Goal: Transaction & Acquisition: Purchase product/service

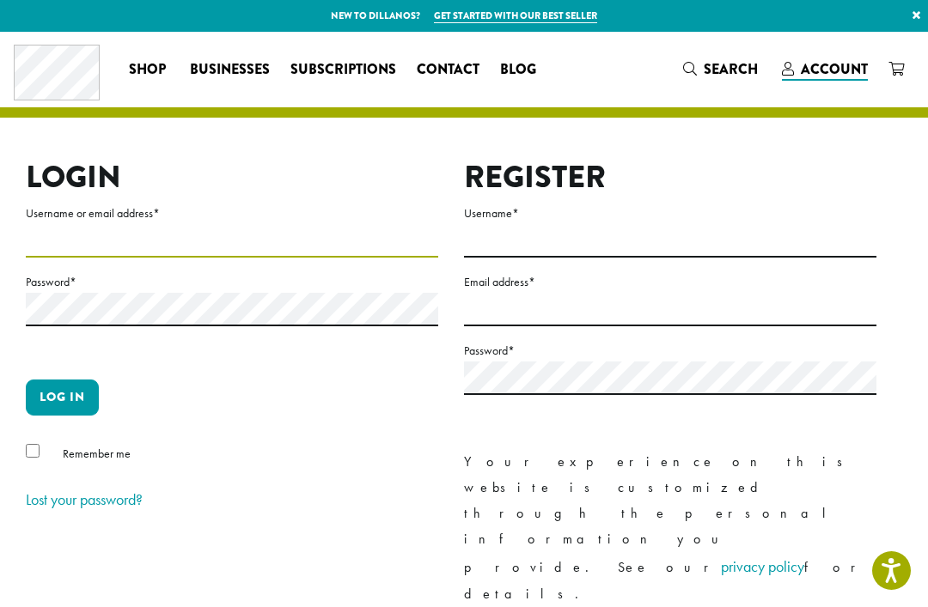
type input "**********"
click at [62, 397] on button "Log in" at bounding box center [62, 398] width 73 height 36
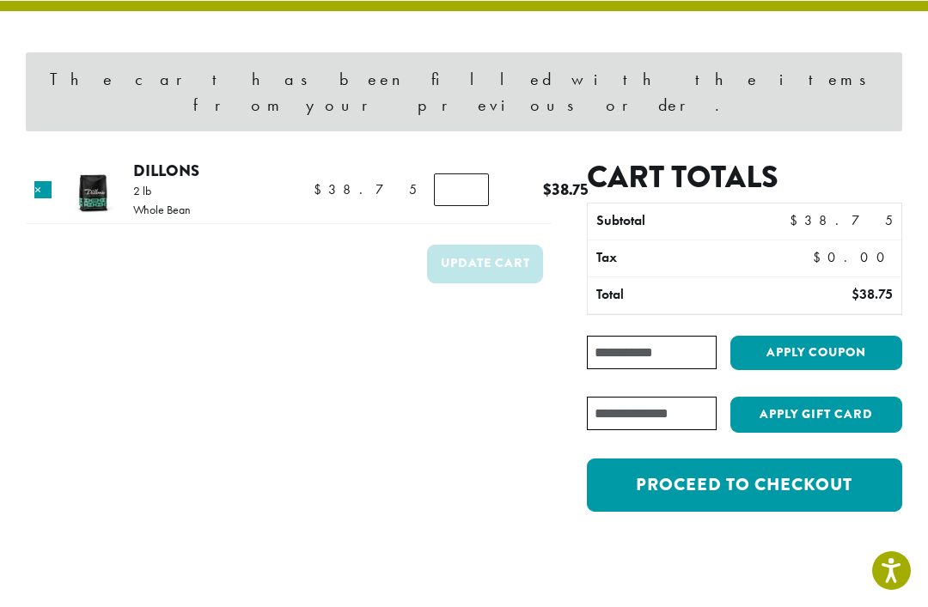
scroll to position [118, 0]
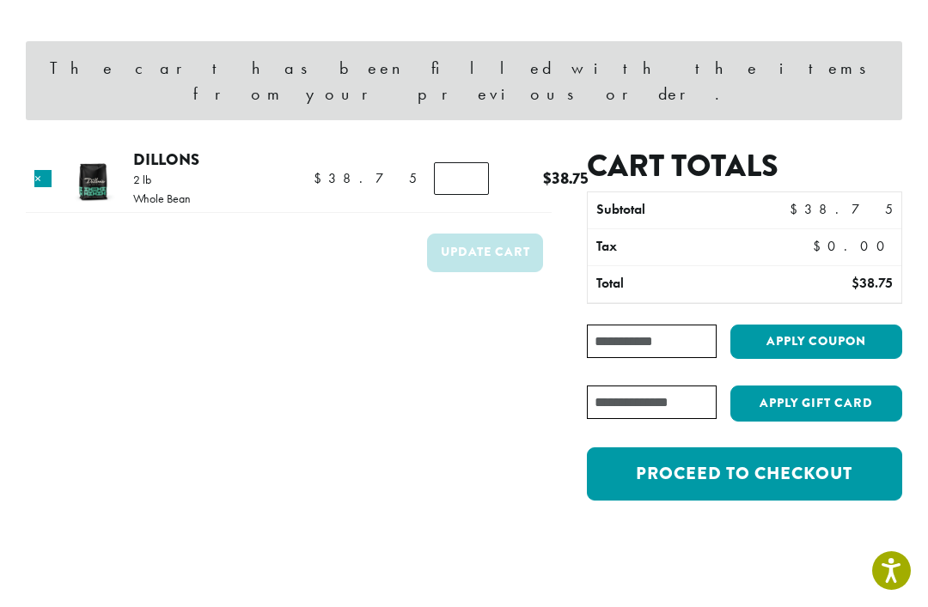
click at [783, 450] on link "Proceed to checkout" at bounding box center [744, 473] width 315 height 53
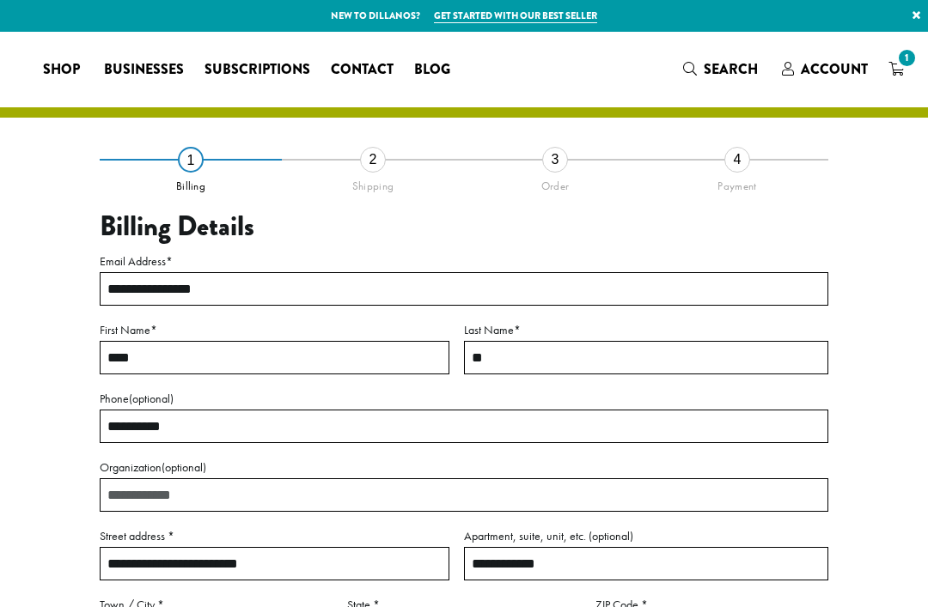
select select "**"
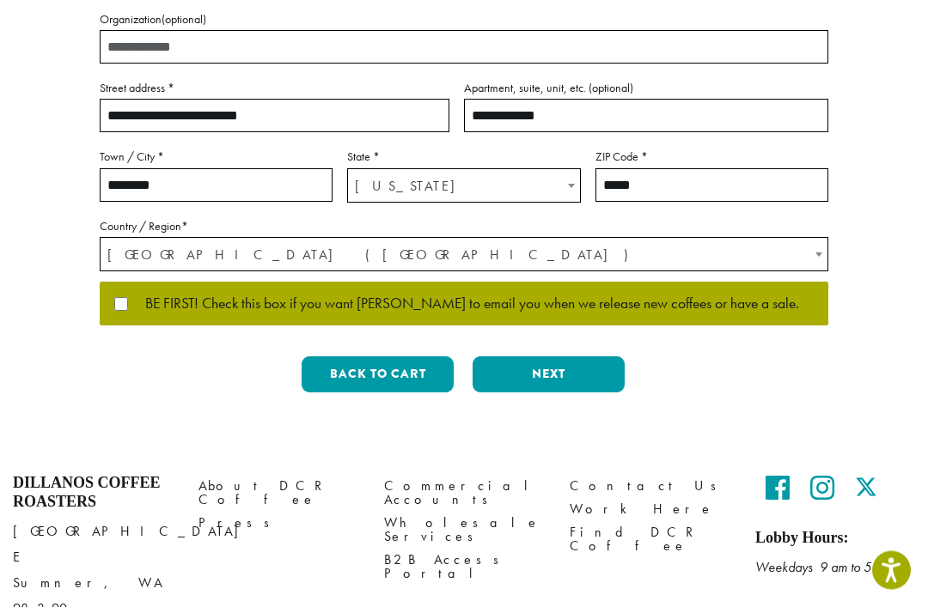
scroll to position [466, 0]
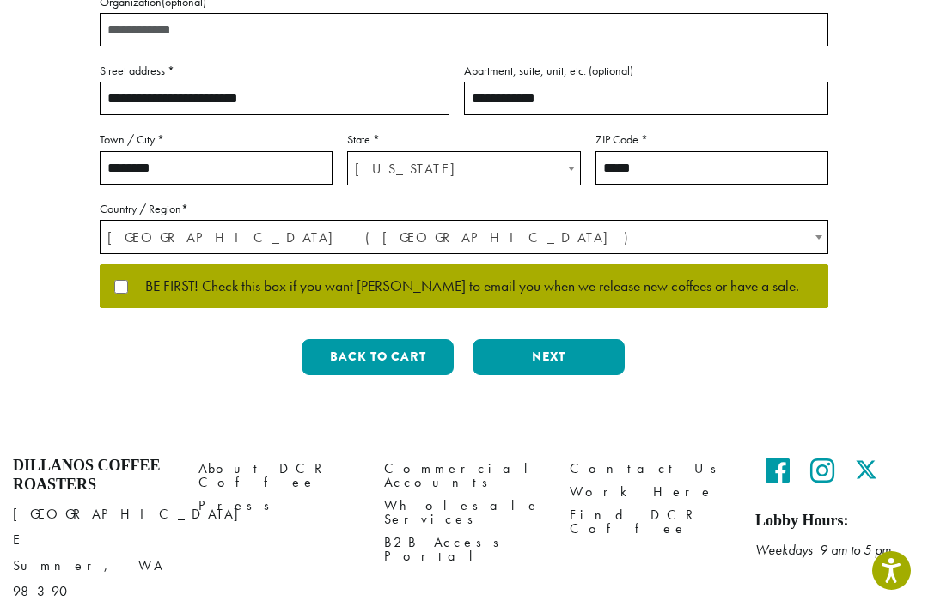
click at [665, 290] on span "BE FIRST! Check this box if you want Dillanos to email you when we release new …" at bounding box center [463, 286] width 671 height 15
click at [595, 358] on button "Next" at bounding box center [548, 357] width 152 height 36
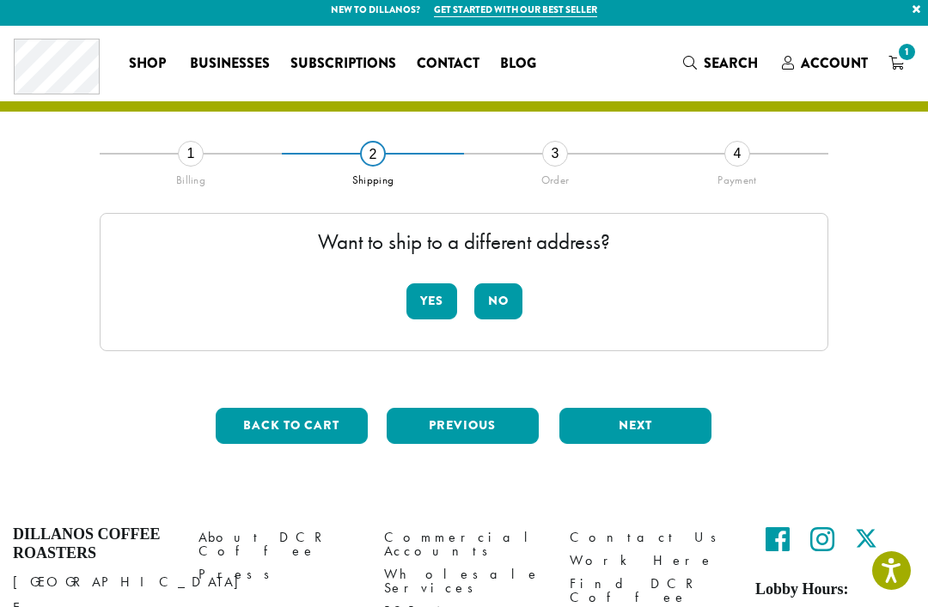
scroll to position [0, 0]
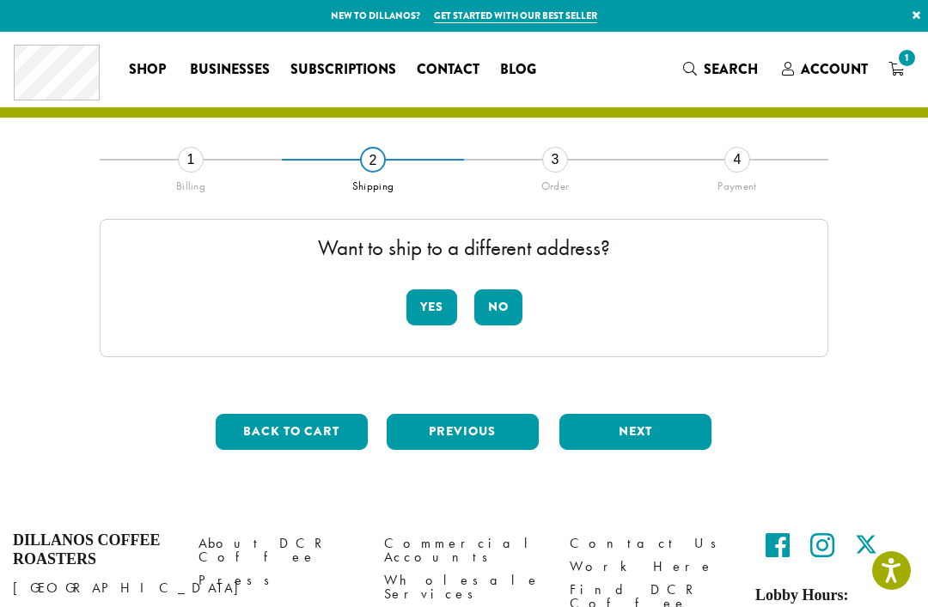
click at [521, 295] on button "No" at bounding box center [498, 307] width 48 height 36
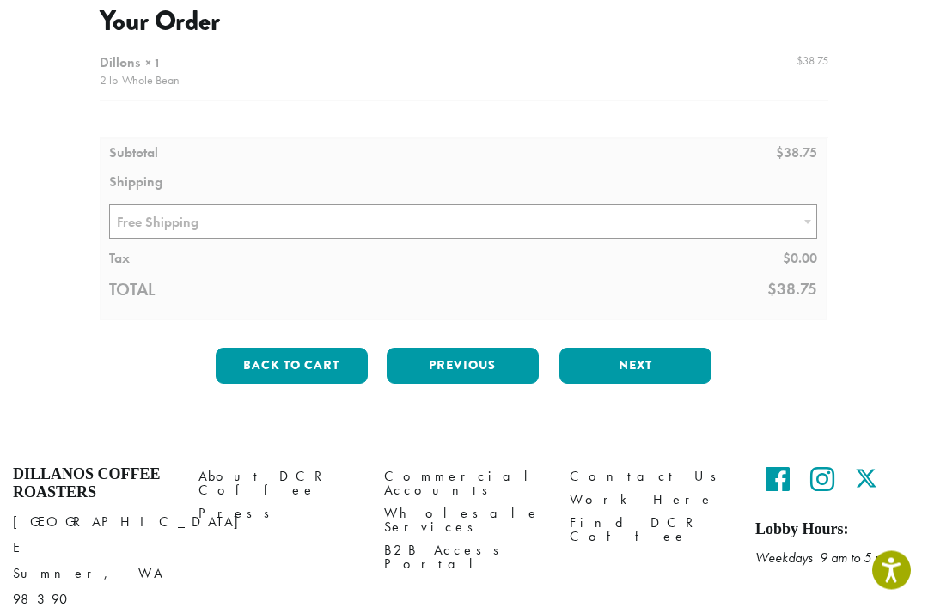
scroll to position [215, 0]
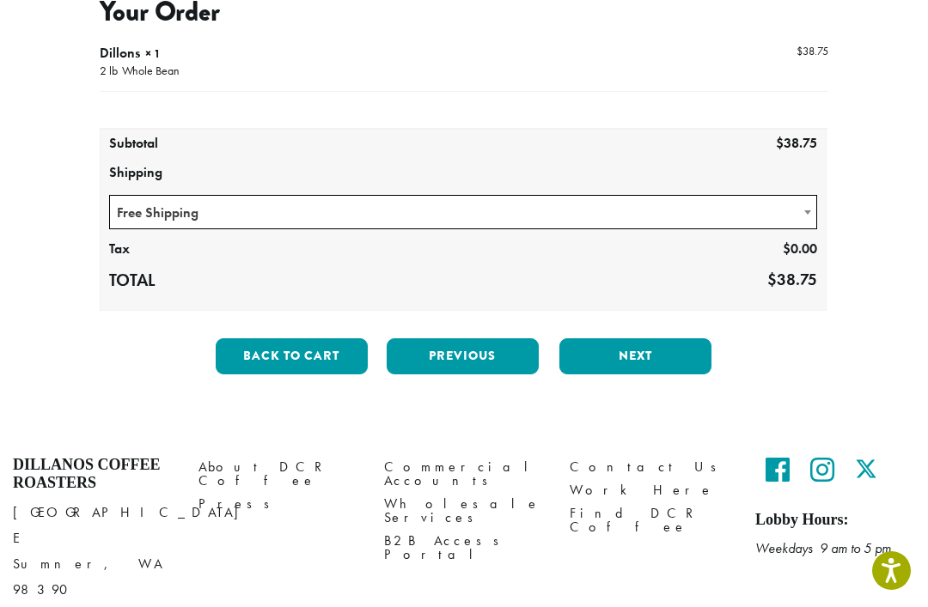
click at [654, 349] on button "Next" at bounding box center [635, 356] width 152 height 36
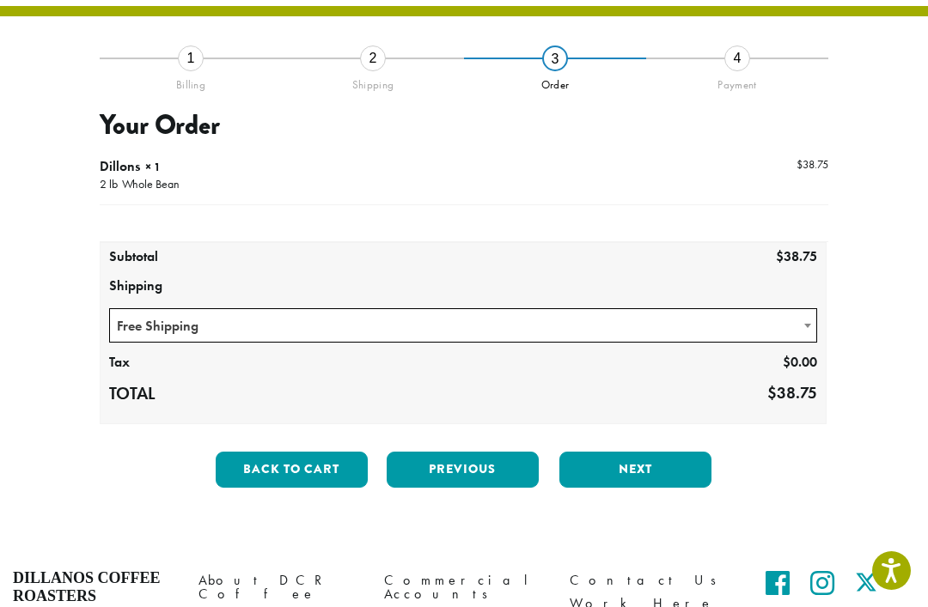
scroll to position [98, 0]
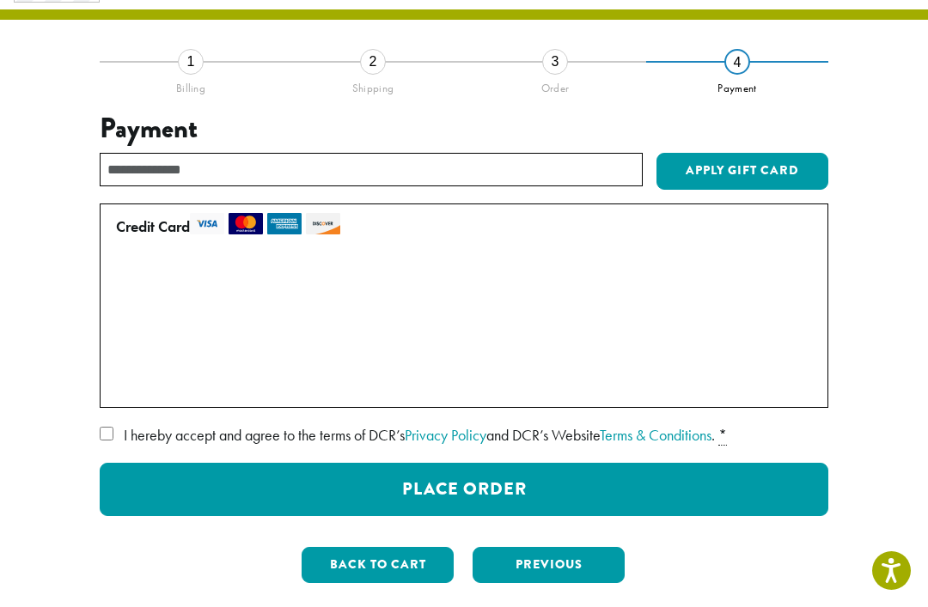
click at [689, 492] on button "Place Order" at bounding box center [464, 489] width 728 height 53
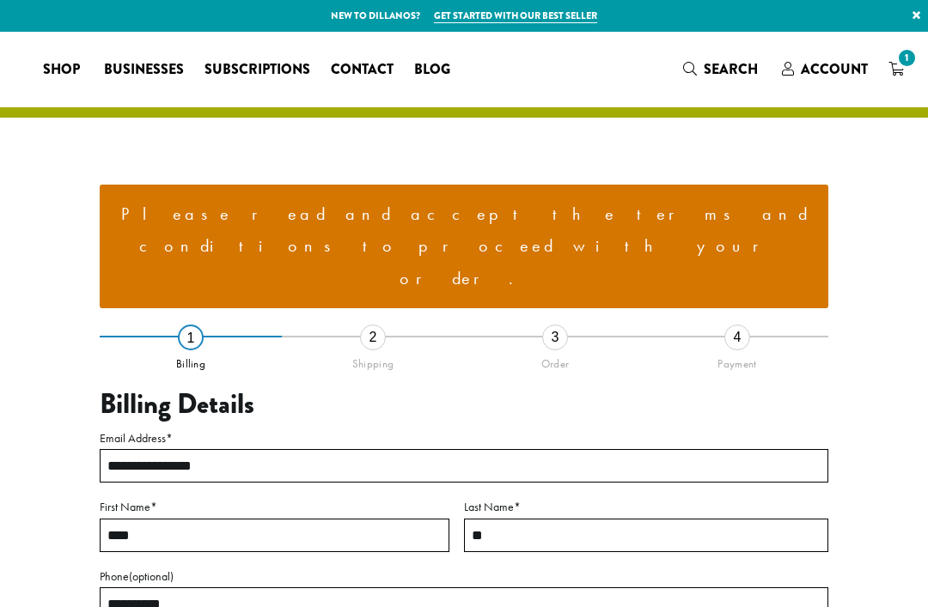
select select "**"
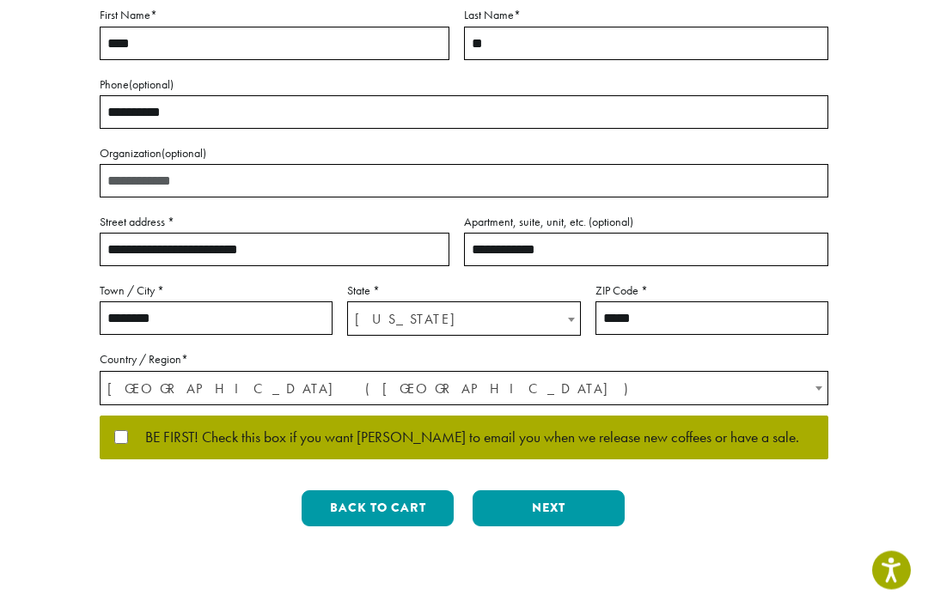
scroll to position [493, 0]
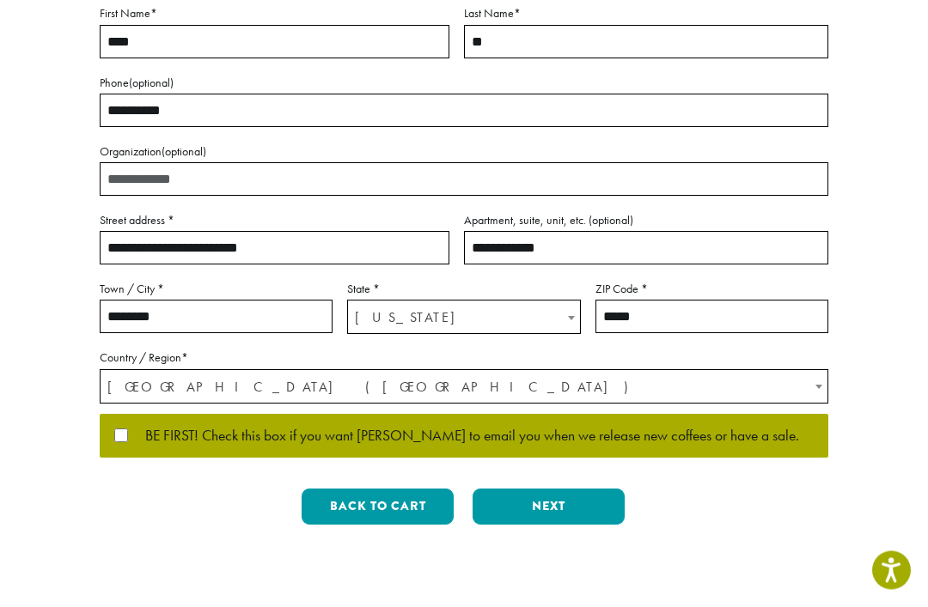
click at [119, 415] on p "BE FIRST! Check this box if you want Dillanos to email you when we release new …" at bounding box center [464, 437] width 728 height 45
click at [101, 415] on p "BE FIRST! Check this box if you want Dillanos to email you when we release new …" at bounding box center [464, 437] width 728 height 45
click at [589, 490] on button "Next" at bounding box center [548, 508] width 152 height 36
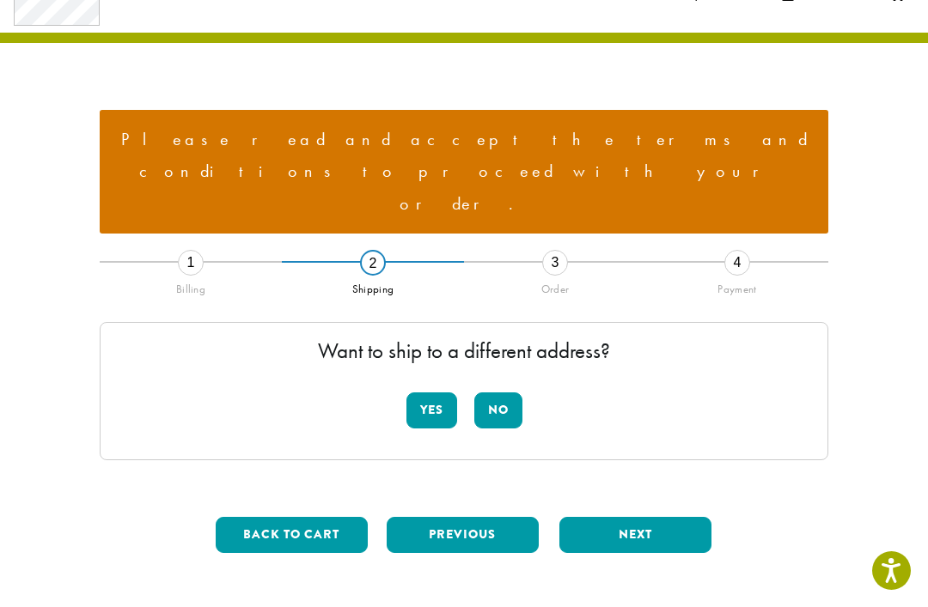
scroll to position [189, 0]
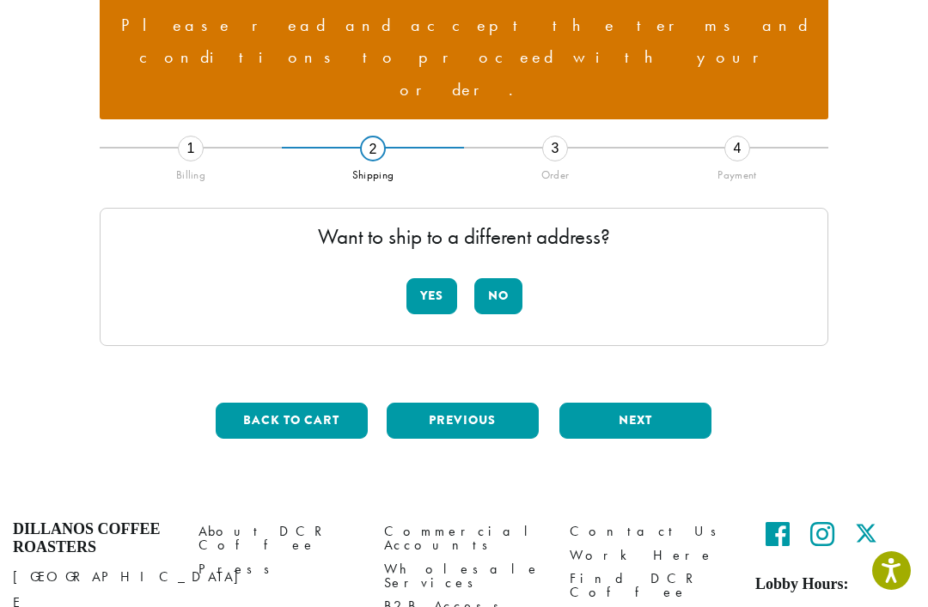
click at [505, 278] on button "No" at bounding box center [498, 296] width 48 height 36
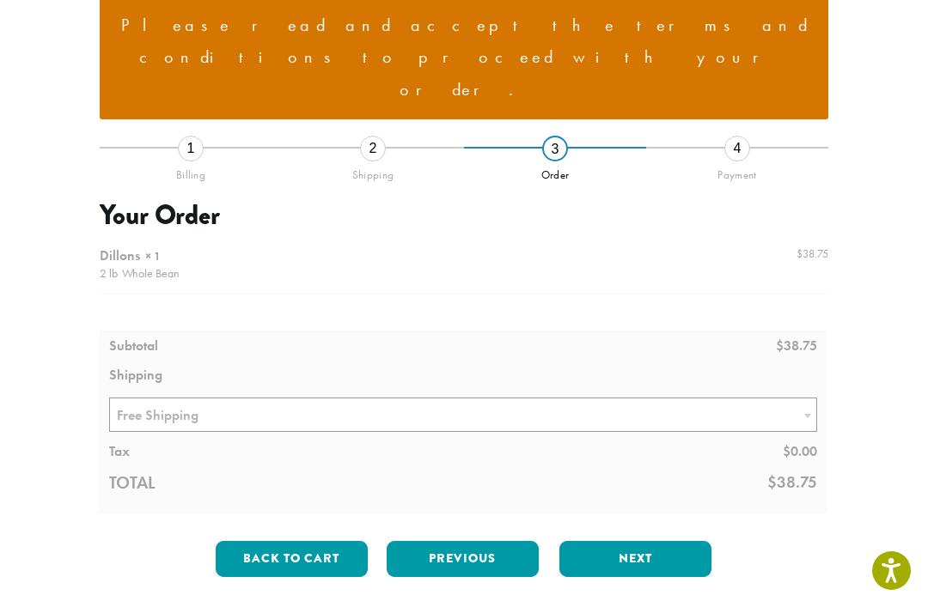
click at [672, 541] on button "Next" at bounding box center [635, 559] width 152 height 36
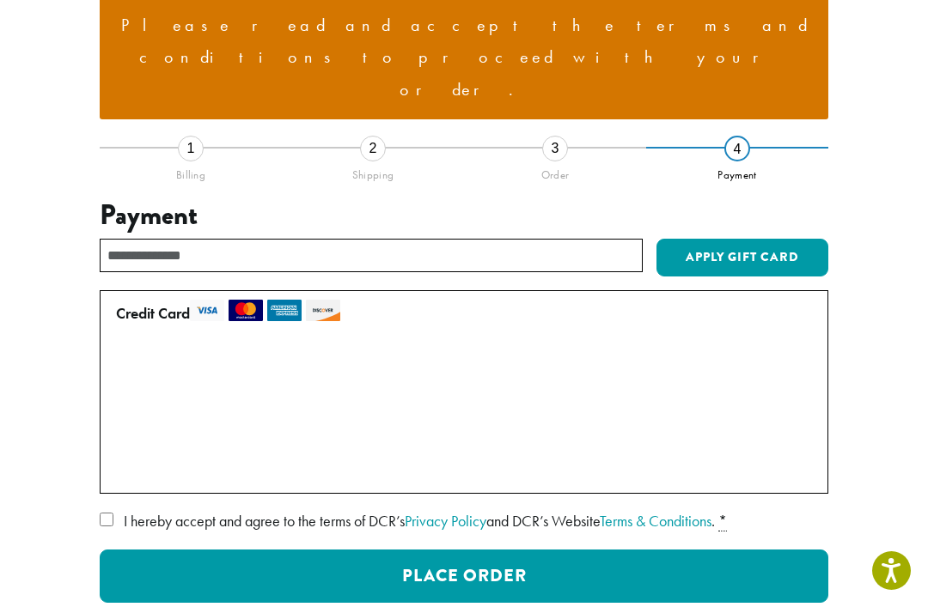
click at [527, 511] on span "I hereby accept and agree to the terms of DCR’s Privacy Policy and DCR’s Websit…" at bounding box center [419, 521] width 591 height 20
click at [679, 550] on button "Place Order" at bounding box center [464, 576] width 728 height 53
